Goal: Contribute content: Add original content to the website for others to see

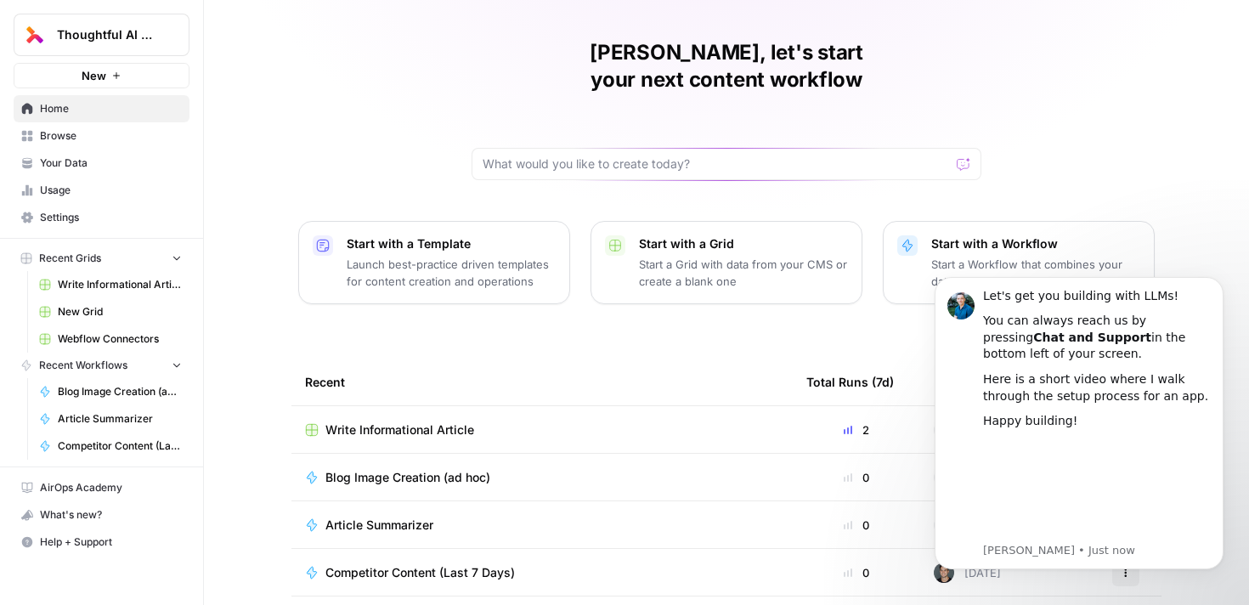
click at [452, 421] on span "Write Informational Article" at bounding box center [399, 429] width 149 height 17
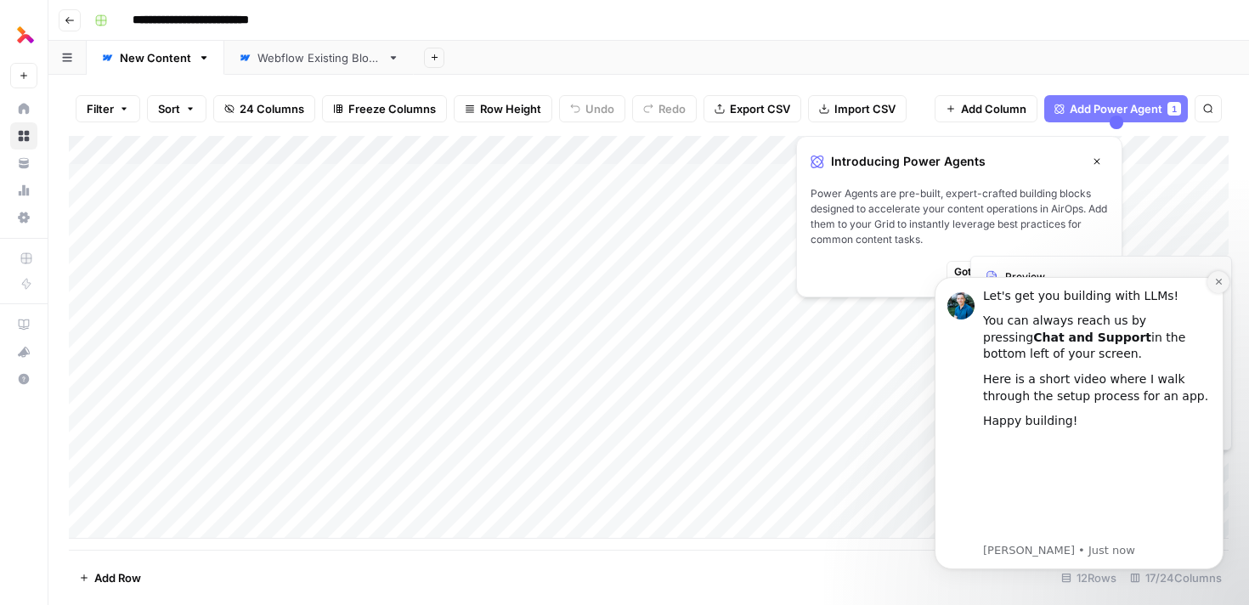
click at [1219, 280] on icon "Dismiss notification" at bounding box center [1218, 282] width 6 height 6
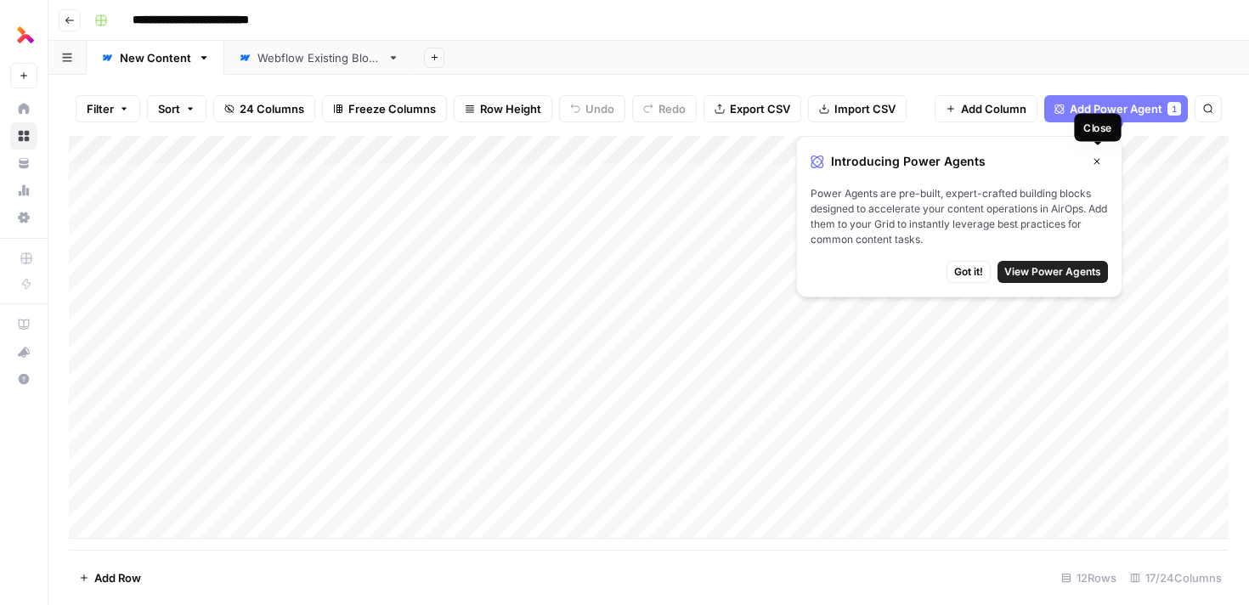
click at [1097, 156] on icon "button" at bounding box center [1097, 161] width 10 height 10
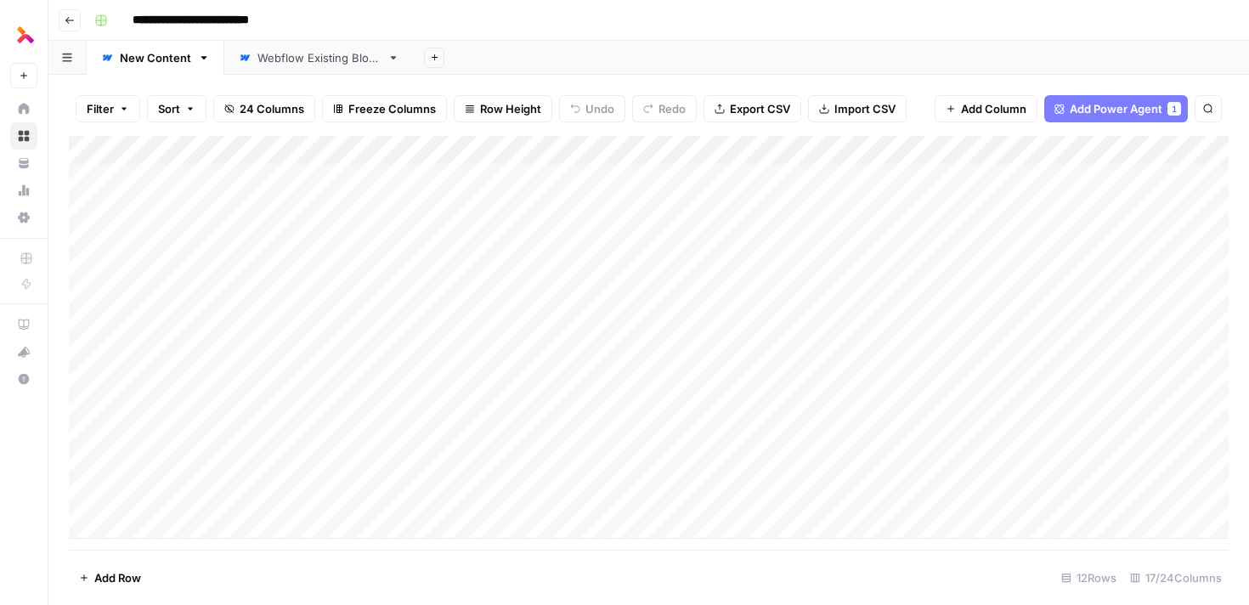
click at [354, 63] on div "Webflow Existing Blogs" at bounding box center [318, 57] width 123 height 17
click at [155, 57] on div "New Content" at bounding box center [155, 57] width 71 height 17
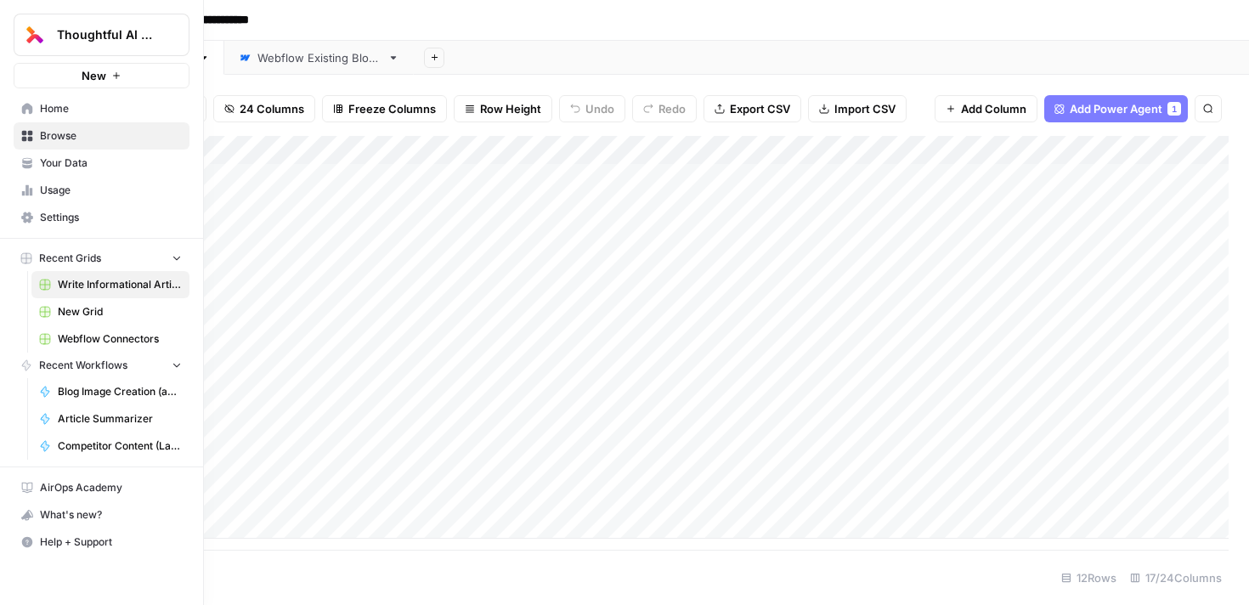
click at [104, 71] on span "New" at bounding box center [94, 75] width 25 height 17
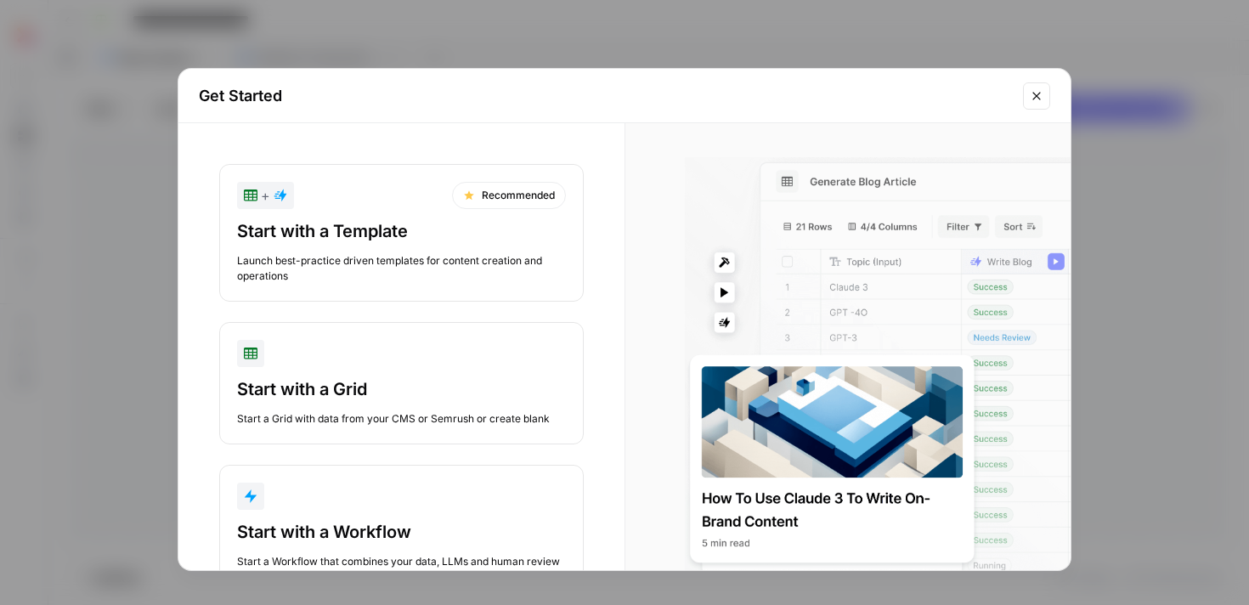
click at [574, 1] on div "Get Started + Recommended Start with a Template Launch best-practice driven tem…" at bounding box center [624, 302] width 1249 height 605
